Goal: Transaction & Acquisition: Download file/media

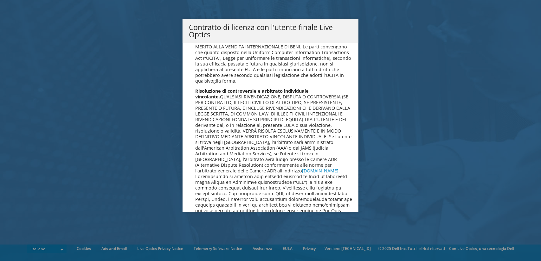
scroll to position [2709, 0]
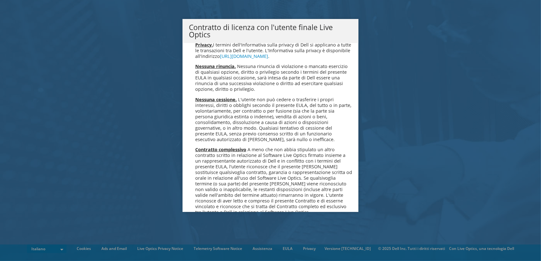
click at [182, 189] on div "Si prega di leggere il seguente Contratto di licenza. È necessario accettare le…" at bounding box center [270, 127] width 176 height 169
click at [197, 238] on link "Accetta" at bounding box center [206, 245] width 34 height 15
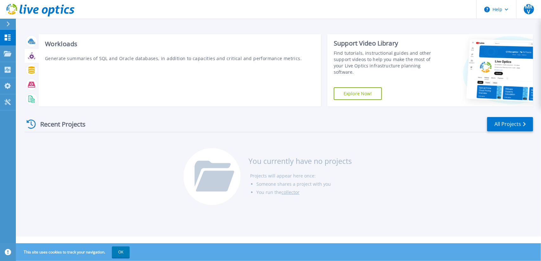
click at [32, 58] on icon at bounding box center [31, 56] width 5 height 5
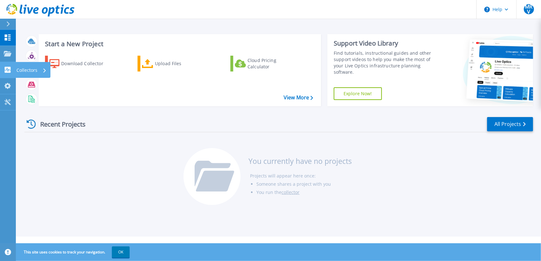
click at [28, 68] on p "Collectors" at bounding box center [26, 70] width 21 height 16
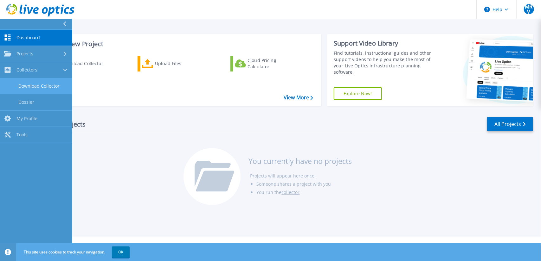
click at [42, 86] on link "Download Collector" at bounding box center [36, 86] width 72 height 16
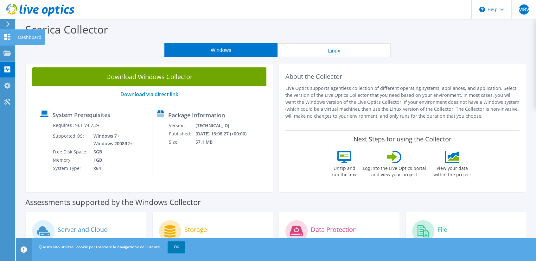
click at [4, 37] on icon at bounding box center [7, 37] width 8 height 6
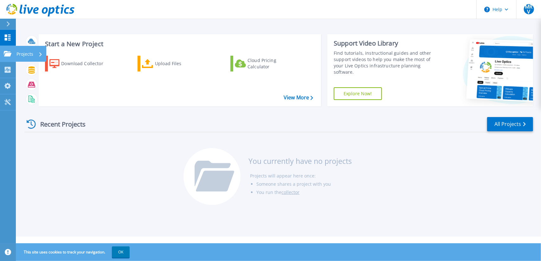
click at [11, 54] on icon at bounding box center [8, 53] width 8 height 5
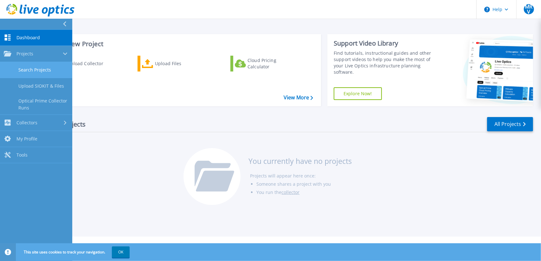
click at [24, 67] on link "Search Projects" at bounding box center [36, 70] width 72 height 16
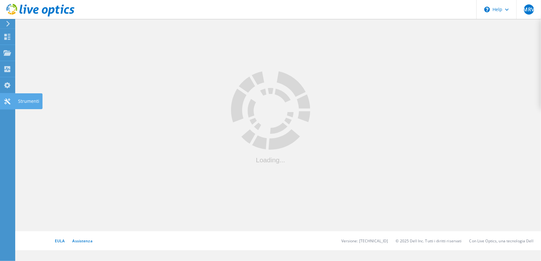
click at [22, 102] on div "Strumenti" at bounding box center [28, 101] width 21 height 4
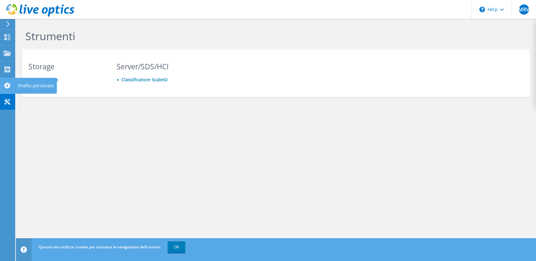
click at [31, 86] on div "Profilo personale" at bounding box center [36, 86] width 42 height 16
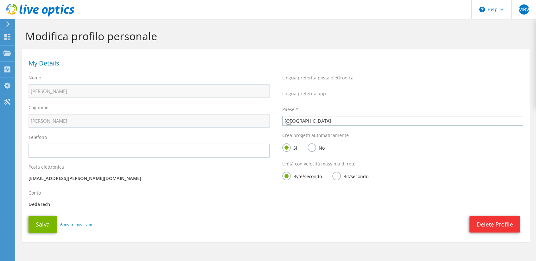
select select "106"
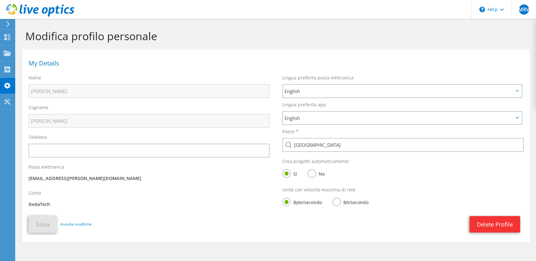
scroll to position [20, 0]
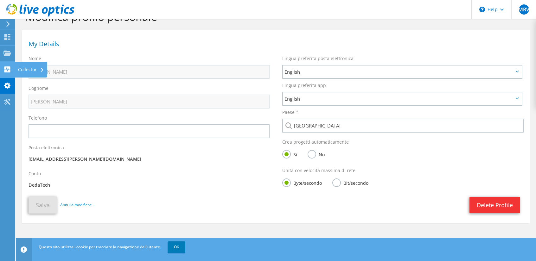
click at [20, 69] on div "Collector" at bounding box center [31, 70] width 32 height 16
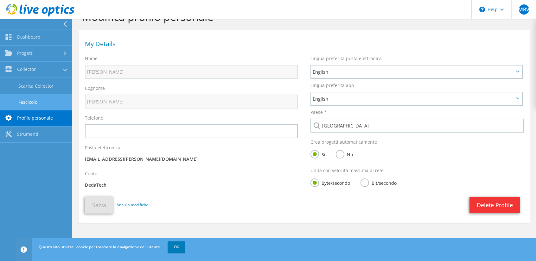
click at [32, 100] on link "Fascicolo" at bounding box center [36, 102] width 72 height 16
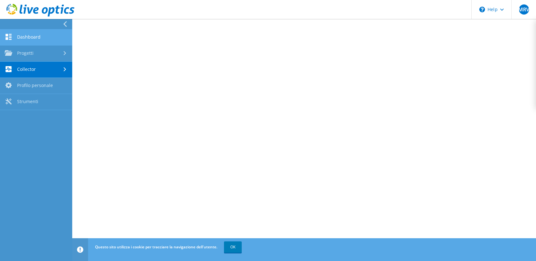
click at [16, 38] on link "Dashboard" at bounding box center [36, 37] width 72 height 16
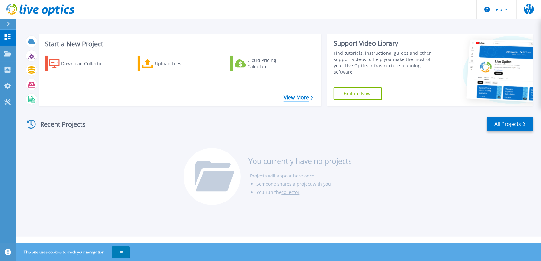
click at [296, 98] on link "View More" at bounding box center [297, 98] width 29 height 6
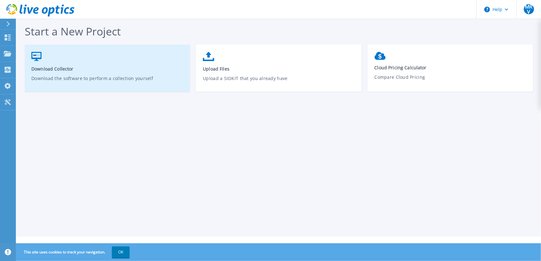
click at [67, 71] on span "Download Collector" at bounding box center [107, 69] width 152 height 6
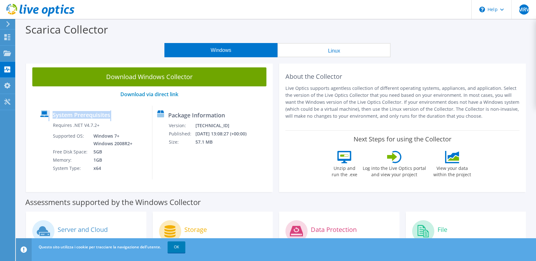
drag, startPoint x: 111, startPoint y: 176, endPoint x: 37, endPoint y: 115, distance: 96.1
click at [37, 115] on div "System Prerequisites Requires .NET V4.7.2+ Supported OS: Windows 7+ Windows 200…" at bounding box center [93, 143] width 117 height 74
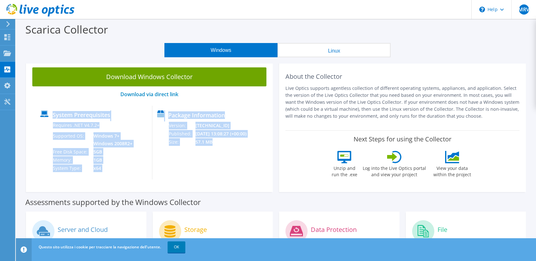
drag, startPoint x: 221, startPoint y: 145, endPoint x: 158, endPoint y: 117, distance: 68.5
click at [158, 117] on div "System Prerequisites Requires .NET V4.7.2+ Supported OS: Windows 7+ Windows 200…" at bounding box center [149, 143] width 228 height 74
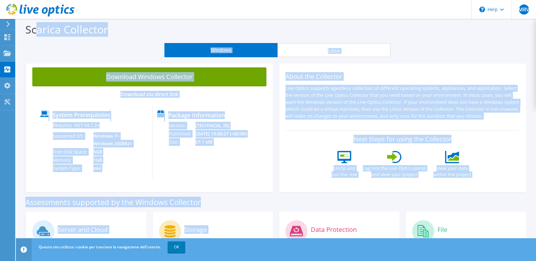
drag, startPoint x: 181, startPoint y: 207, endPoint x: 37, endPoint y: 30, distance: 227.6
click at [37, 30] on section "Scarica Collector Windows Linux Download Windows Collector Download via direct …" at bounding box center [276, 256] width 520 height 474
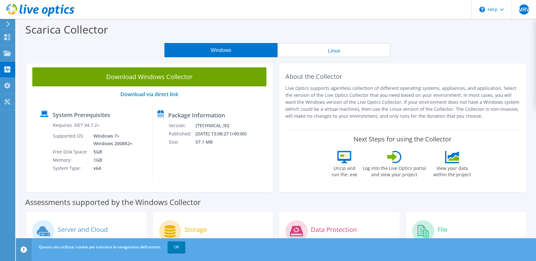
click at [32, 33] on label "Scarica Collector" at bounding box center [66, 29] width 83 height 15
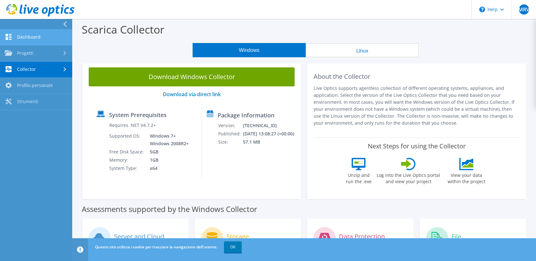
click at [17, 38] on link "Dashboard" at bounding box center [36, 37] width 72 height 16
